Goal: Task Accomplishment & Management: Use online tool/utility

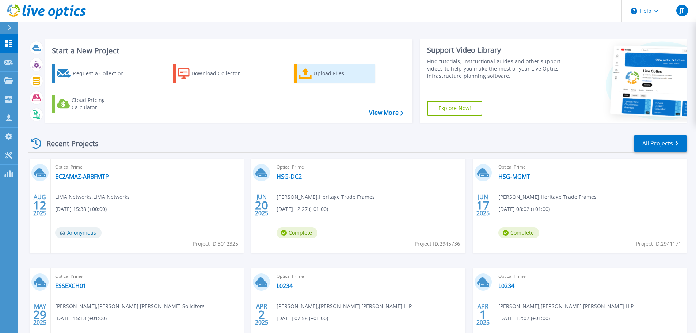
click at [310, 79] on link "Upload Files" at bounding box center [334, 73] width 81 height 18
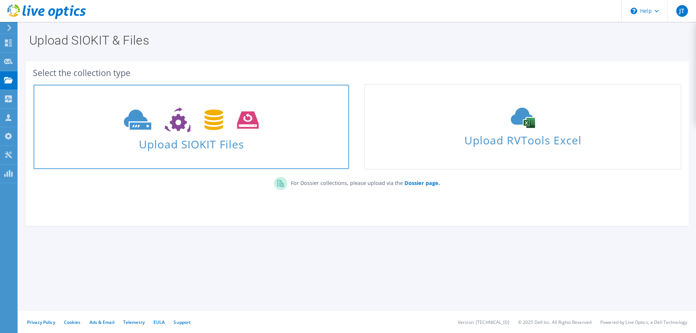
click at [248, 128] on use at bounding box center [191, 119] width 135 height 25
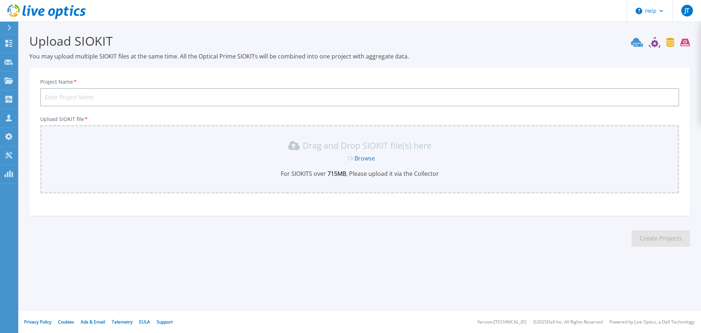
click at [137, 100] on input "Project Name *" at bounding box center [359, 97] width 639 height 18
click at [360, 155] on link "Browse" at bounding box center [365, 158] width 20 height 8
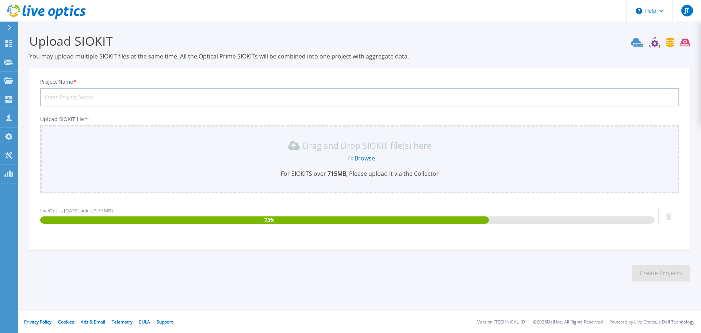
click at [199, 97] on input "Project Name *" at bounding box center [359, 97] width 639 height 18
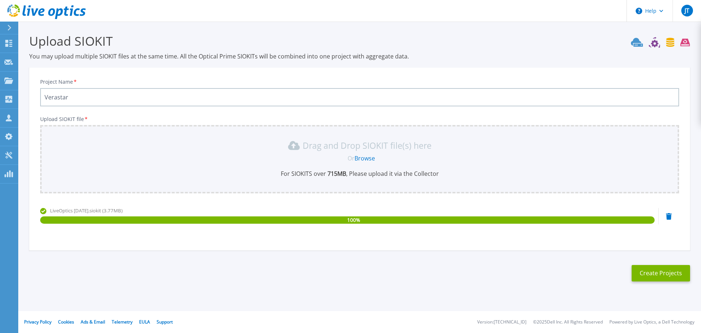
type input "Verastar"
click at [424, 244] on div "Project Name * Verastar Upload SIOKIT file * Drag and Drop SIOKIT file(s) here …" at bounding box center [359, 161] width 661 height 178
click at [647, 275] on button "Create Projects" at bounding box center [661, 273] width 58 height 16
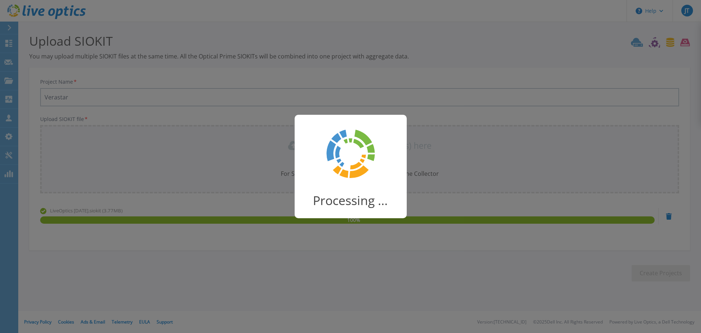
click at [647, 275] on div "Processing ..." at bounding box center [350, 166] width 701 height 333
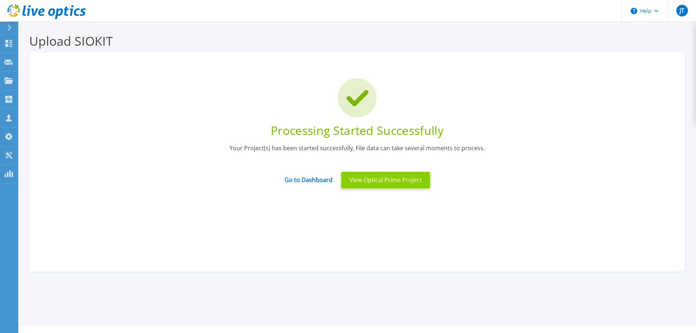
click at [383, 182] on button "View Optical Prime Project" at bounding box center [385, 180] width 89 height 16
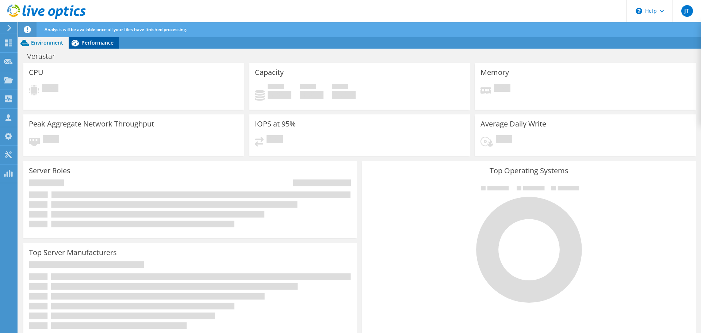
click at [101, 42] on span "Performance" at bounding box center [97, 42] width 32 height 7
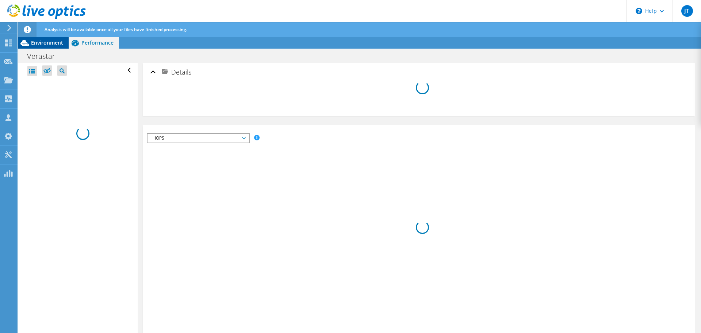
click at [46, 38] on div "Environment" at bounding box center [43, 43] width 50 height 12
